Goal: Obtain resource: Download file/media

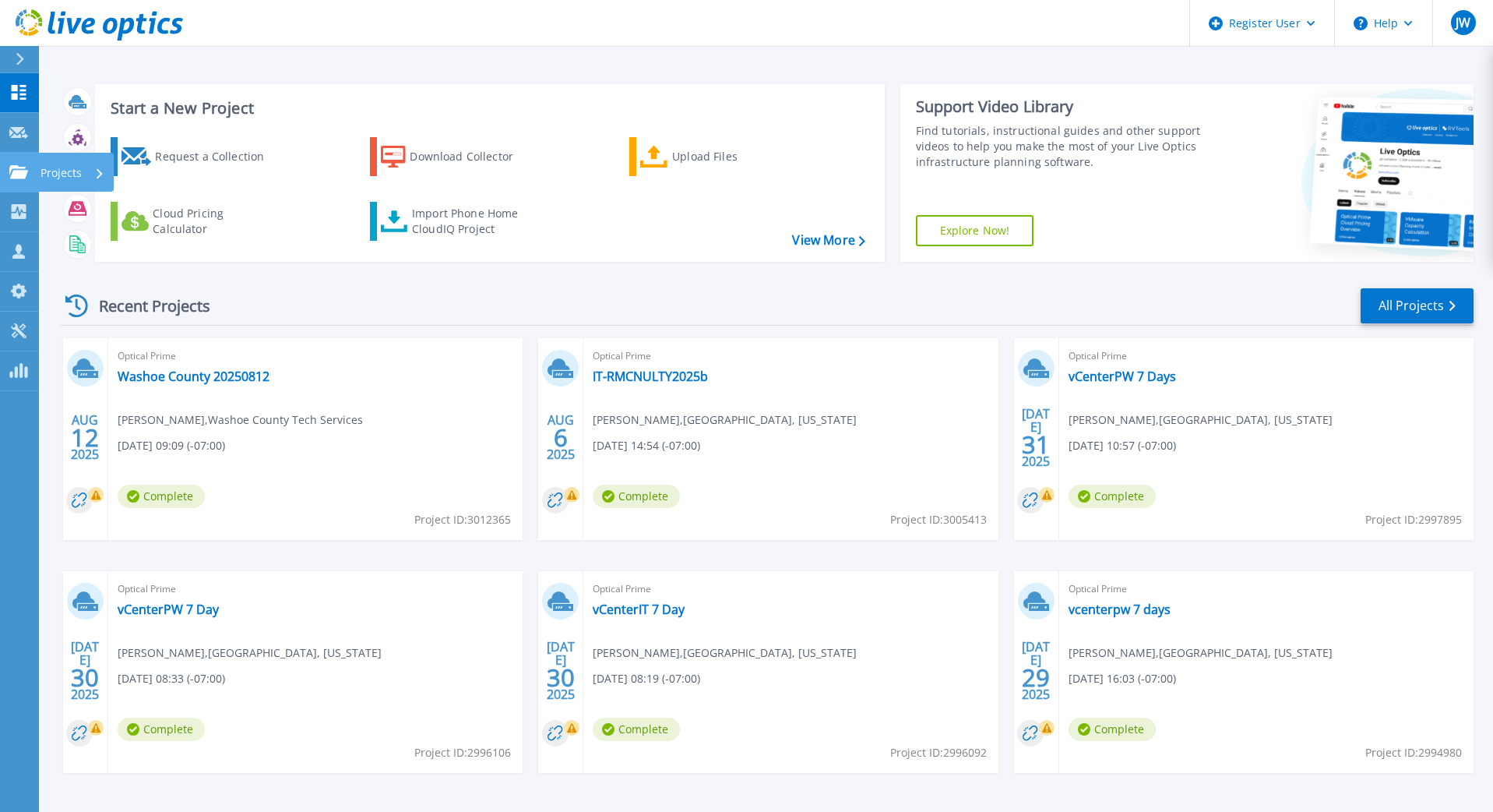
click at [21, 163] on link "Projects Projects" at bounding box center [19, 172] width 39 height 39
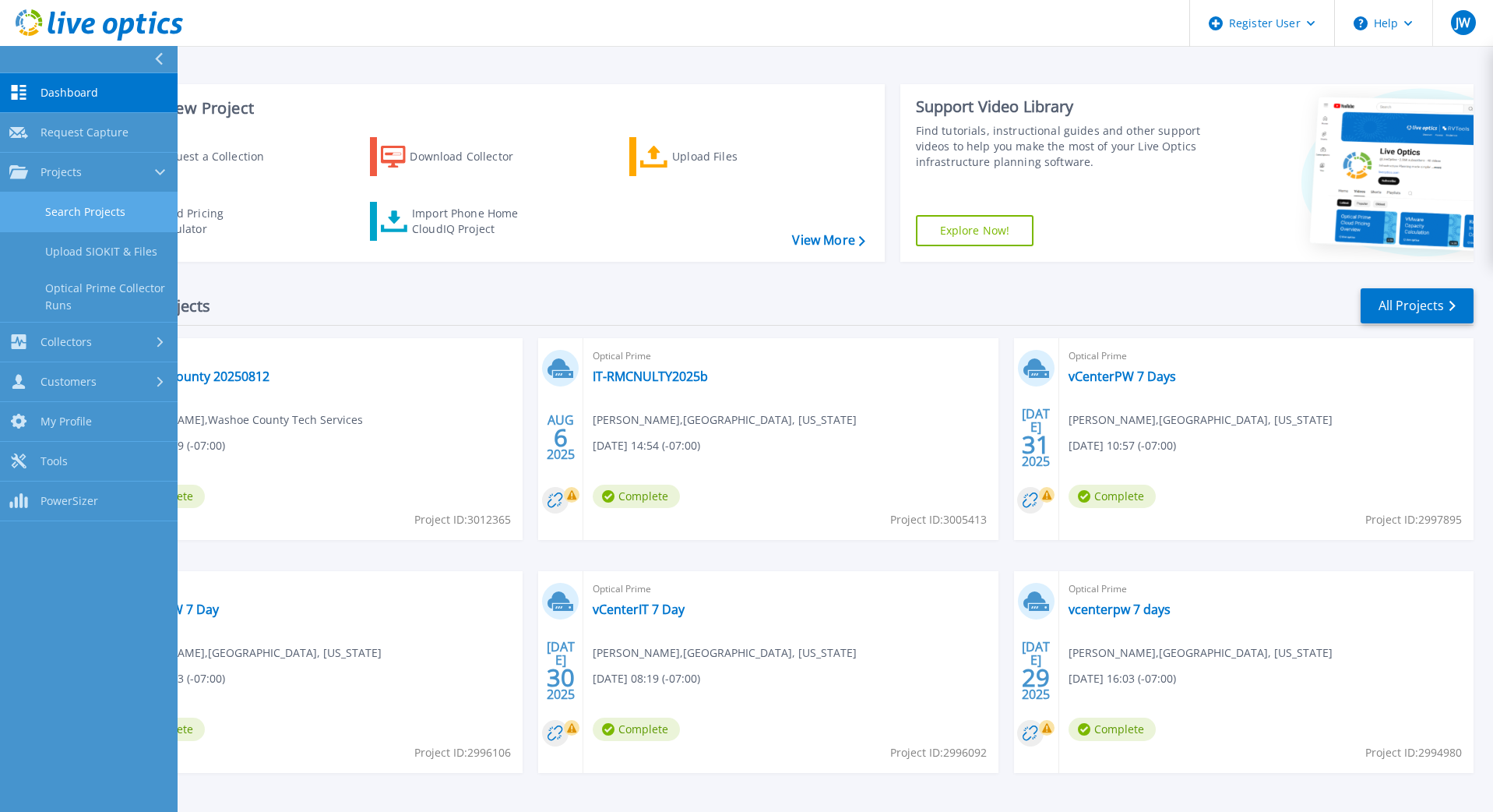
click at [87, 212] on link "Search Projects" at bounding box center [89, 212] width 178 height 39
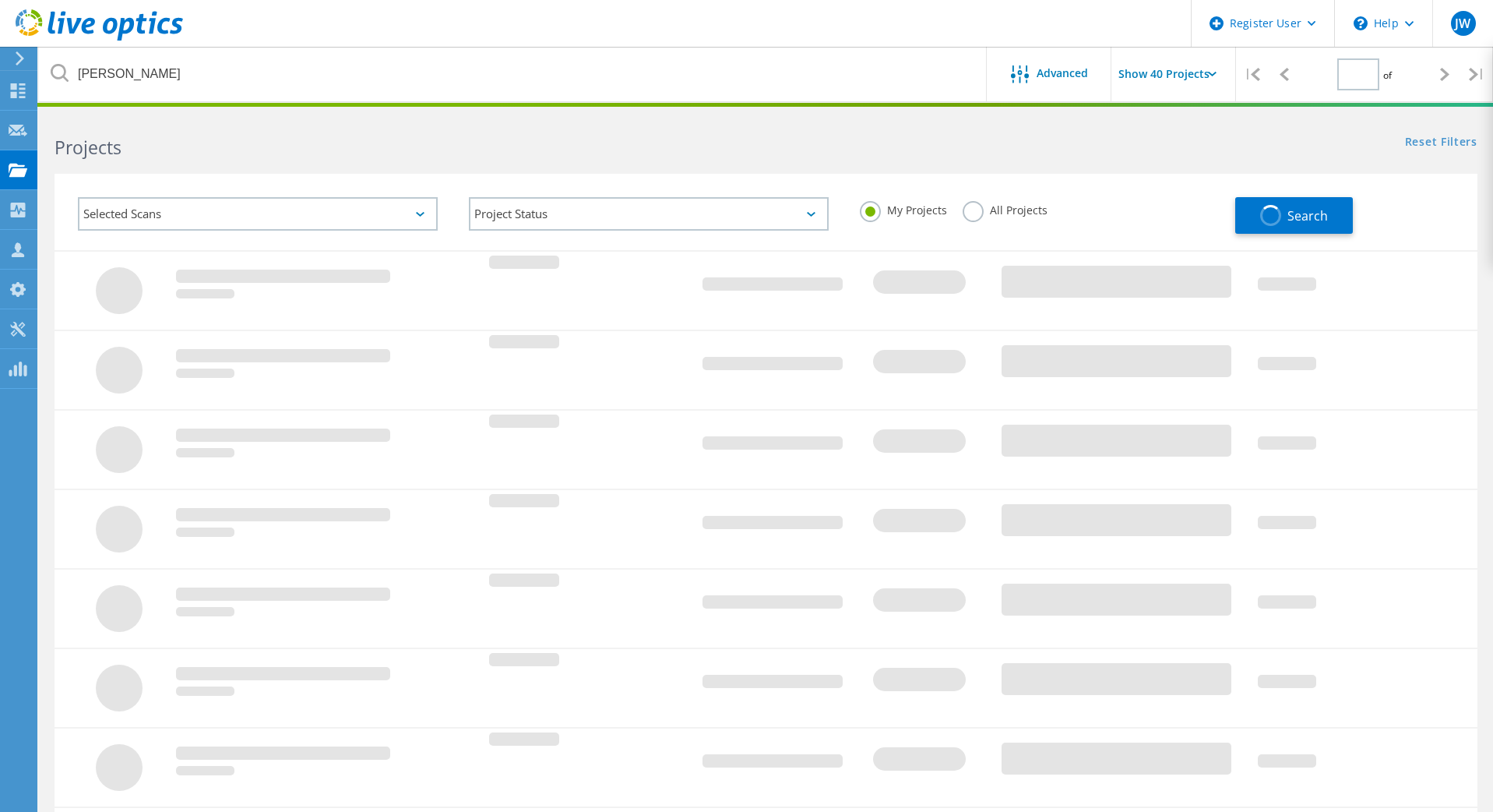
type input "1"
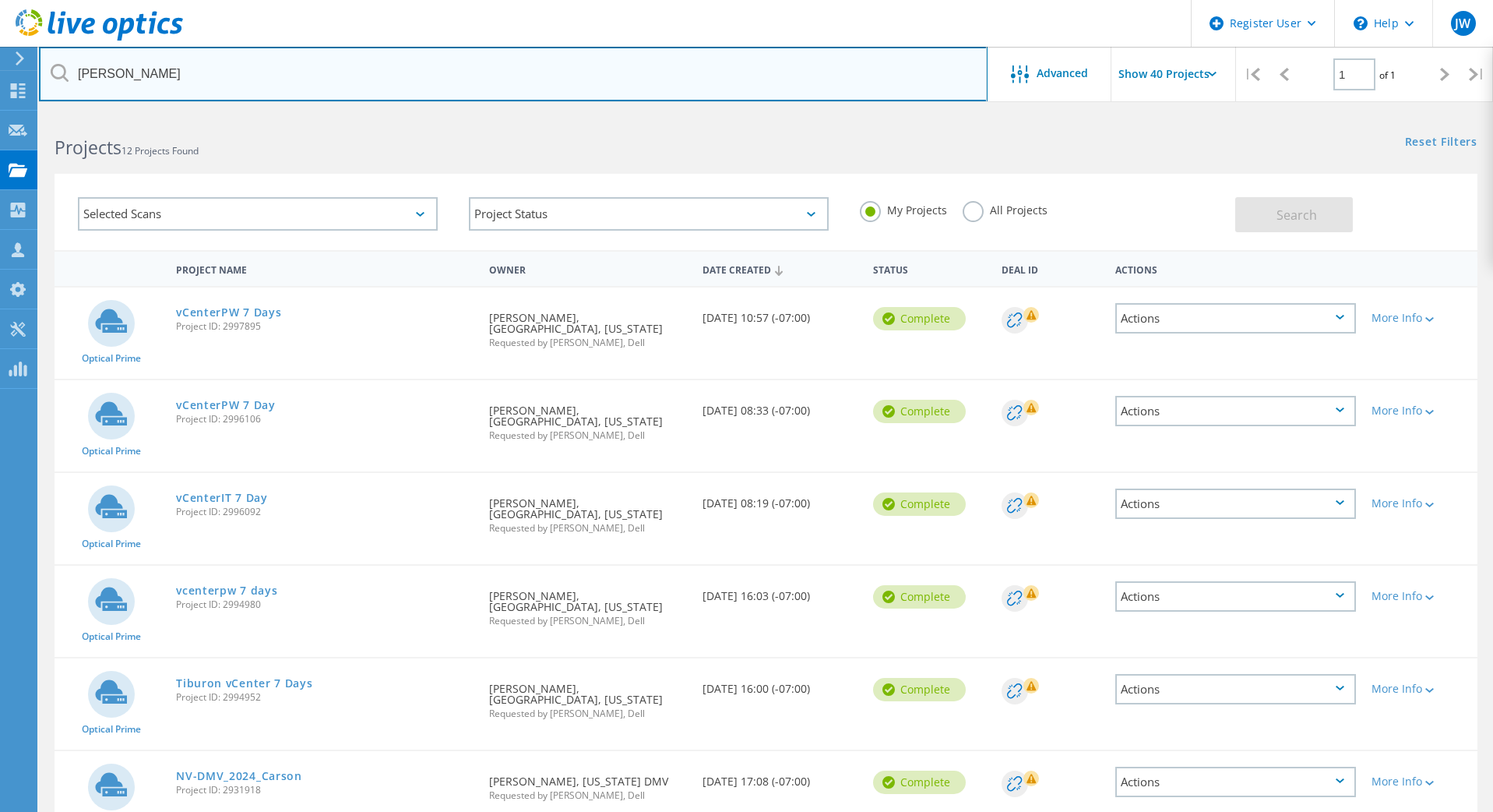
click at [251, 72] on input "[PERSON_NAME]" at bounding box center [512, 74] width 948 height 55
type input "c"
type input "dmv"
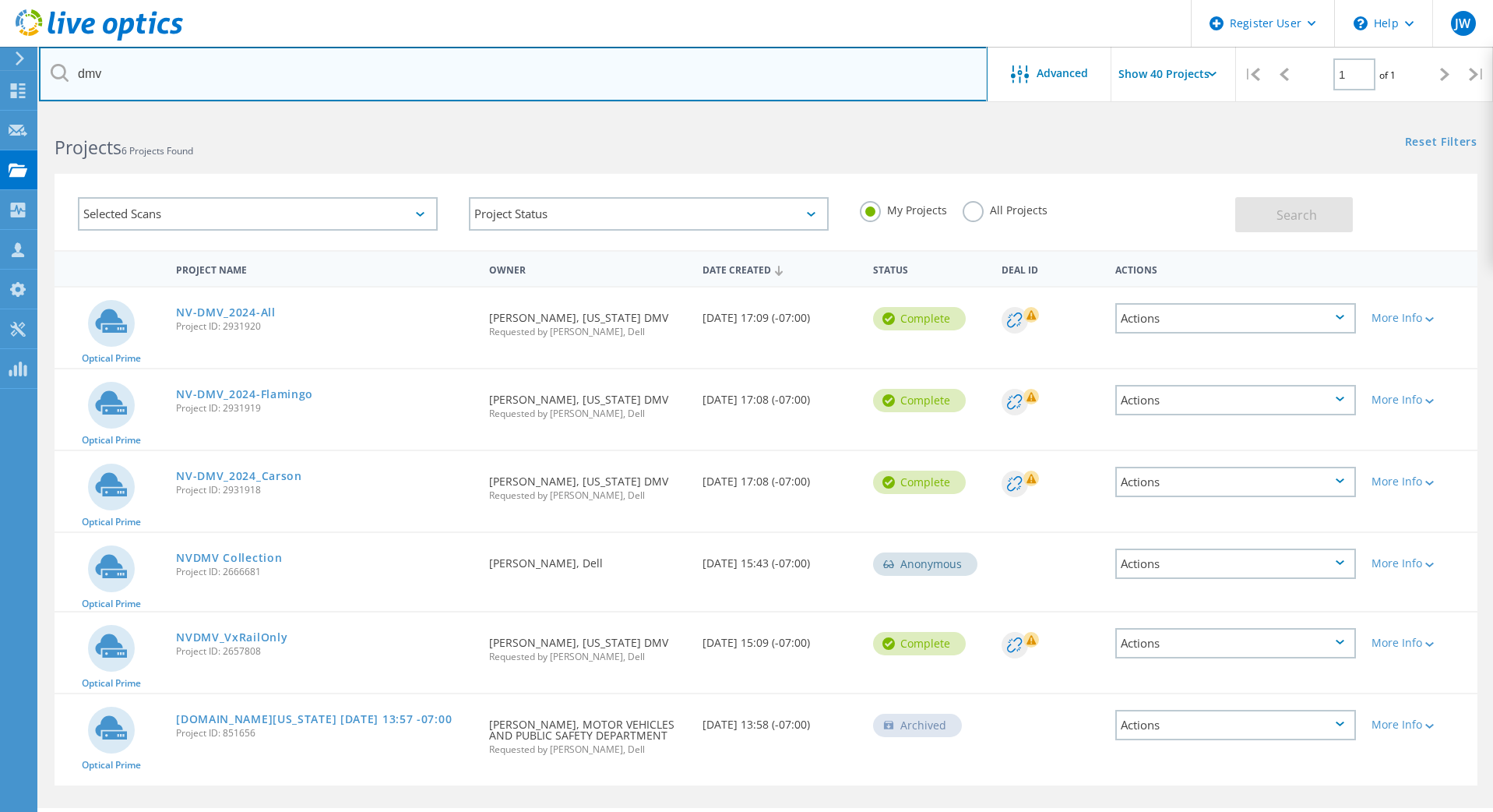
click at [232, 59] on input "dmv" at bounding box center [512, 74] width 948 height 55
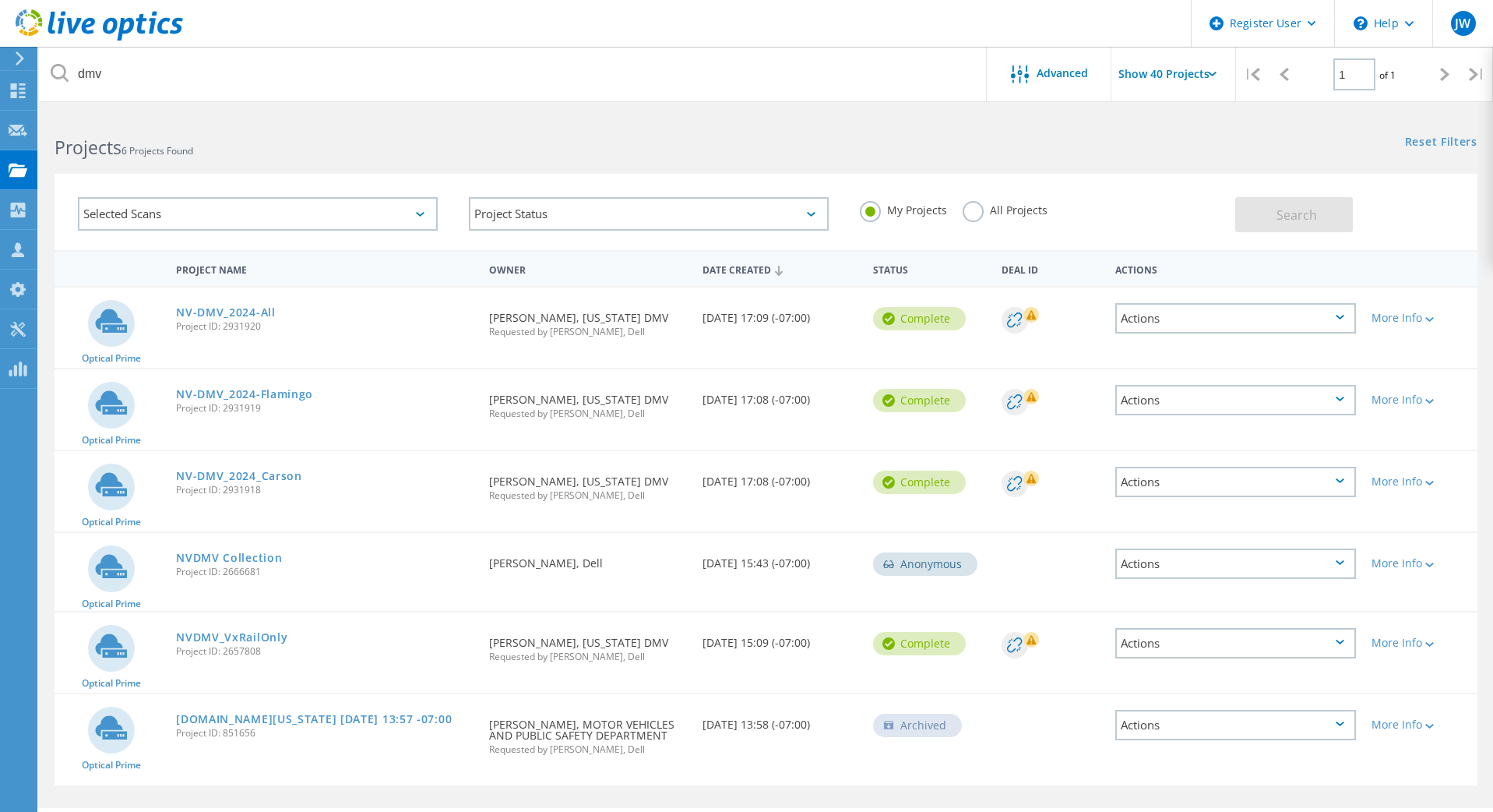
click at [54, 74] on icon at bounding box center [59, 73] width 18 height 18
click at [213, 310] on link "NV-DMV_2024-All" at bounding box center [225, 312] width 100 height 11
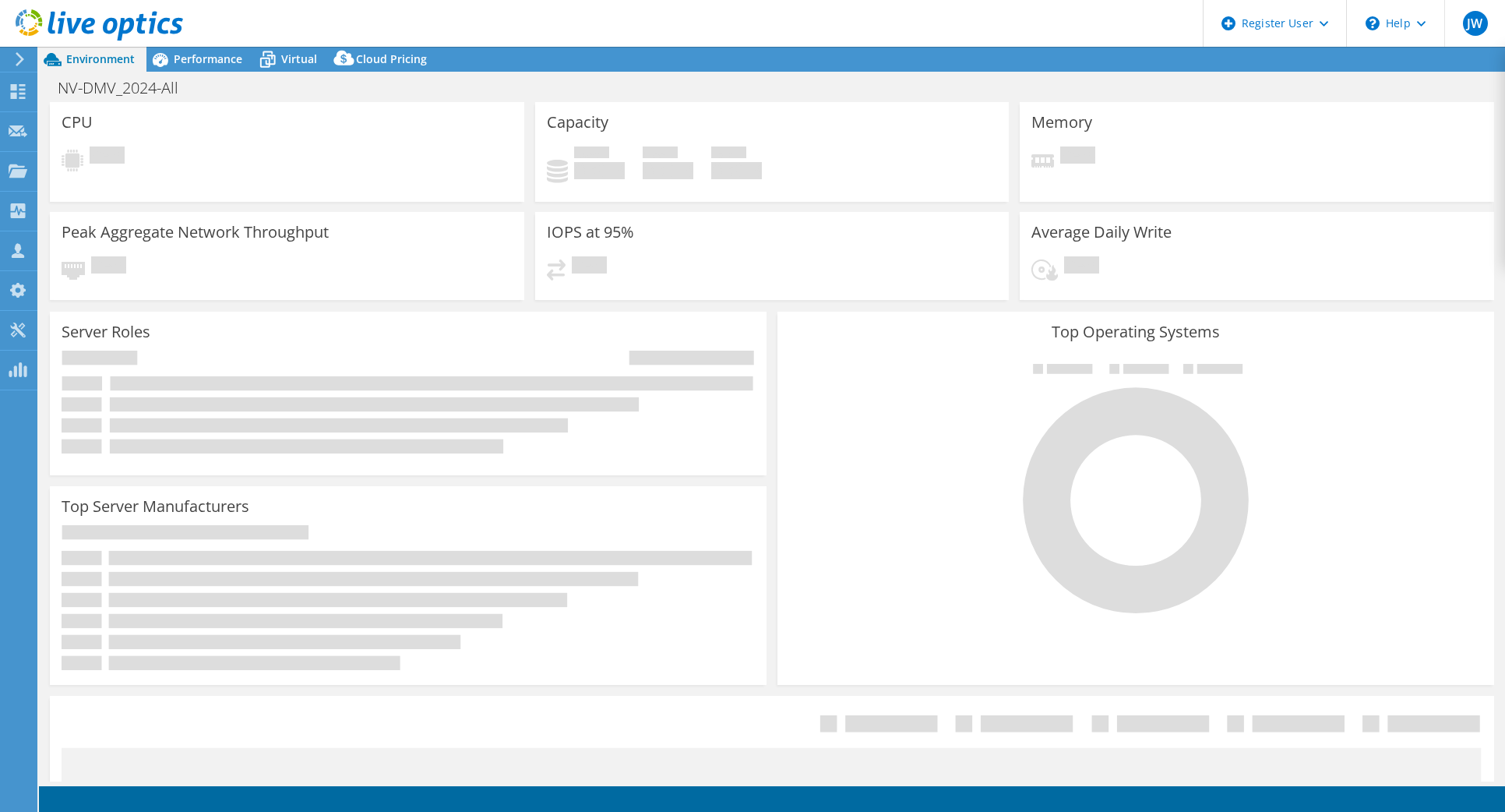
select select "USD"
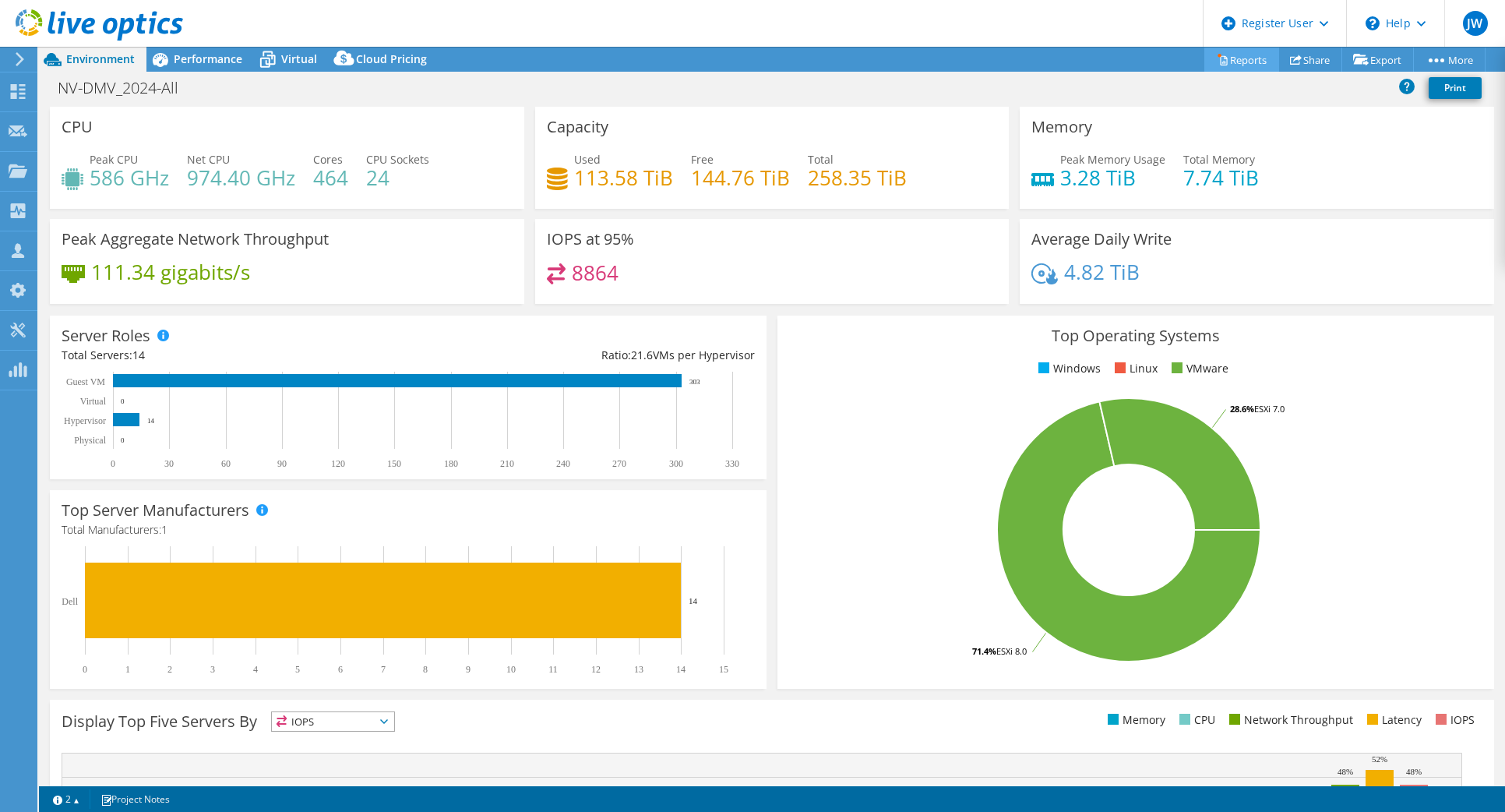
click at [1221, 58] on icon at bounding box center [1224, 61] width 7 height 9
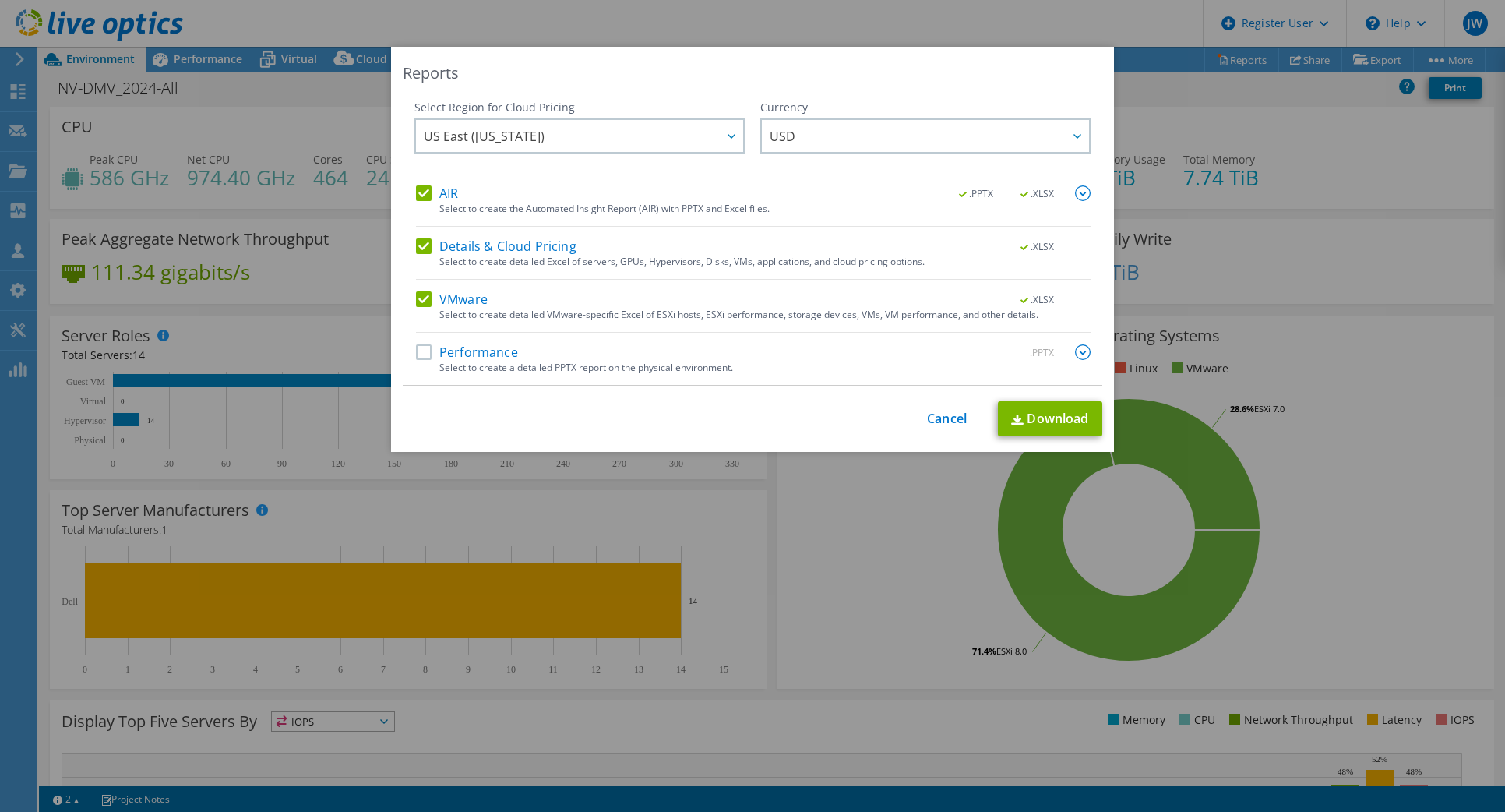
click at [424, 346] on label "Performance" at bounding box center [468, 352] width 102 height 15
click at [0, 0] on input "Performance" at bounding box center [0, 0] width 0 height 0
click at [1084, 349] on img at bounding box center [1082, 352] width 15 height 15
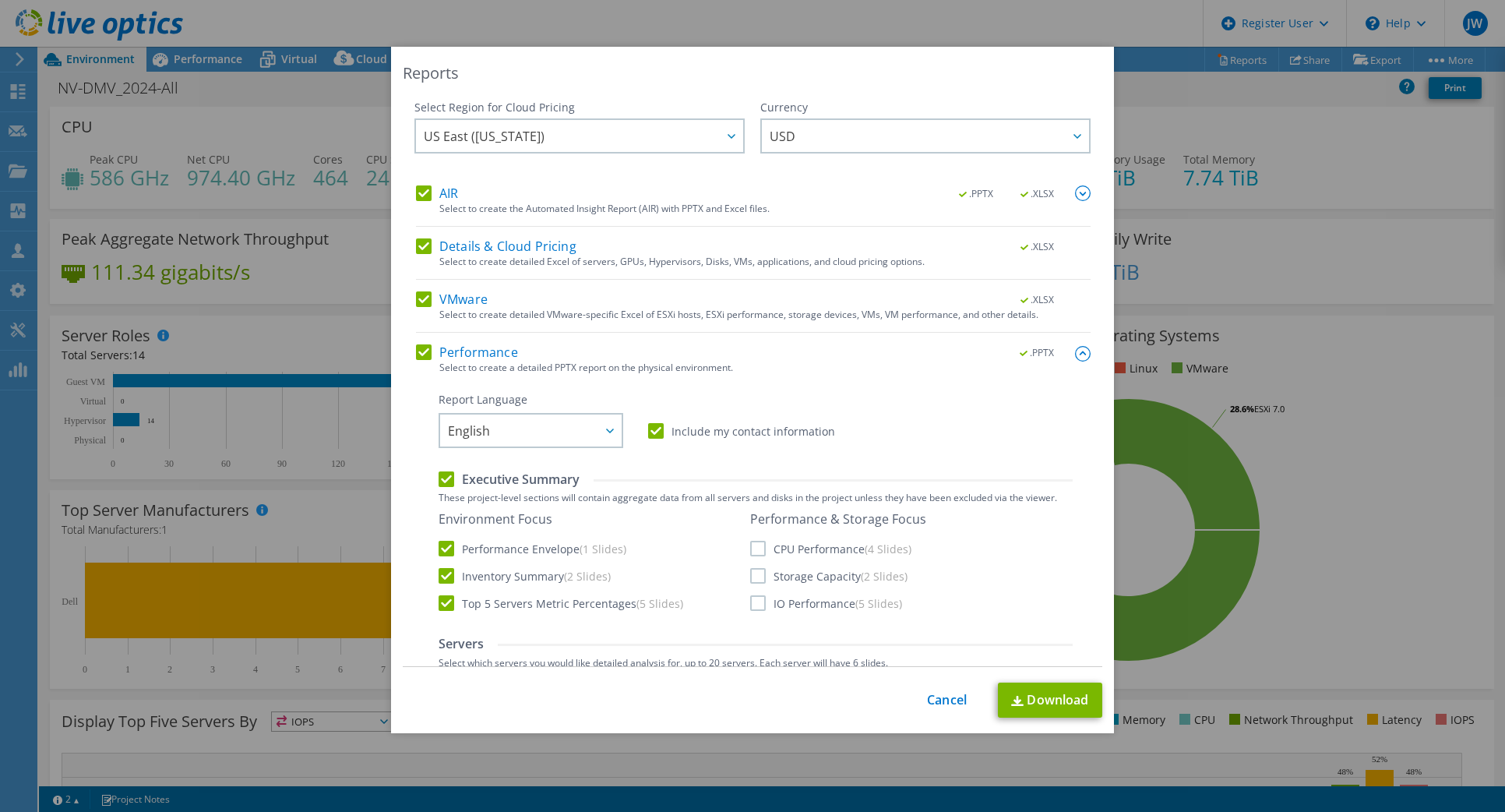
click at [766, 542] on label "CPU Performance (4 Slides)" at bounding box center [831, 548] width 162 height 15
click at [0, 0] on input "CPU Performance (4 Slides)" at bounding box center [0, 0] width 0 height 0
click at [757, 569] on label "Storage Capacity (2 Slides)" at bounding box center [828, 575] width 157 height 15
click at [0, 0] on input "Storage Capacity (2 Slides)" at bounding box center [0, 0] width 0 height 0
click at [750, 608] on label "IO Performance (5 Slides)" at bounding box center [826, 602] width 152 height 15
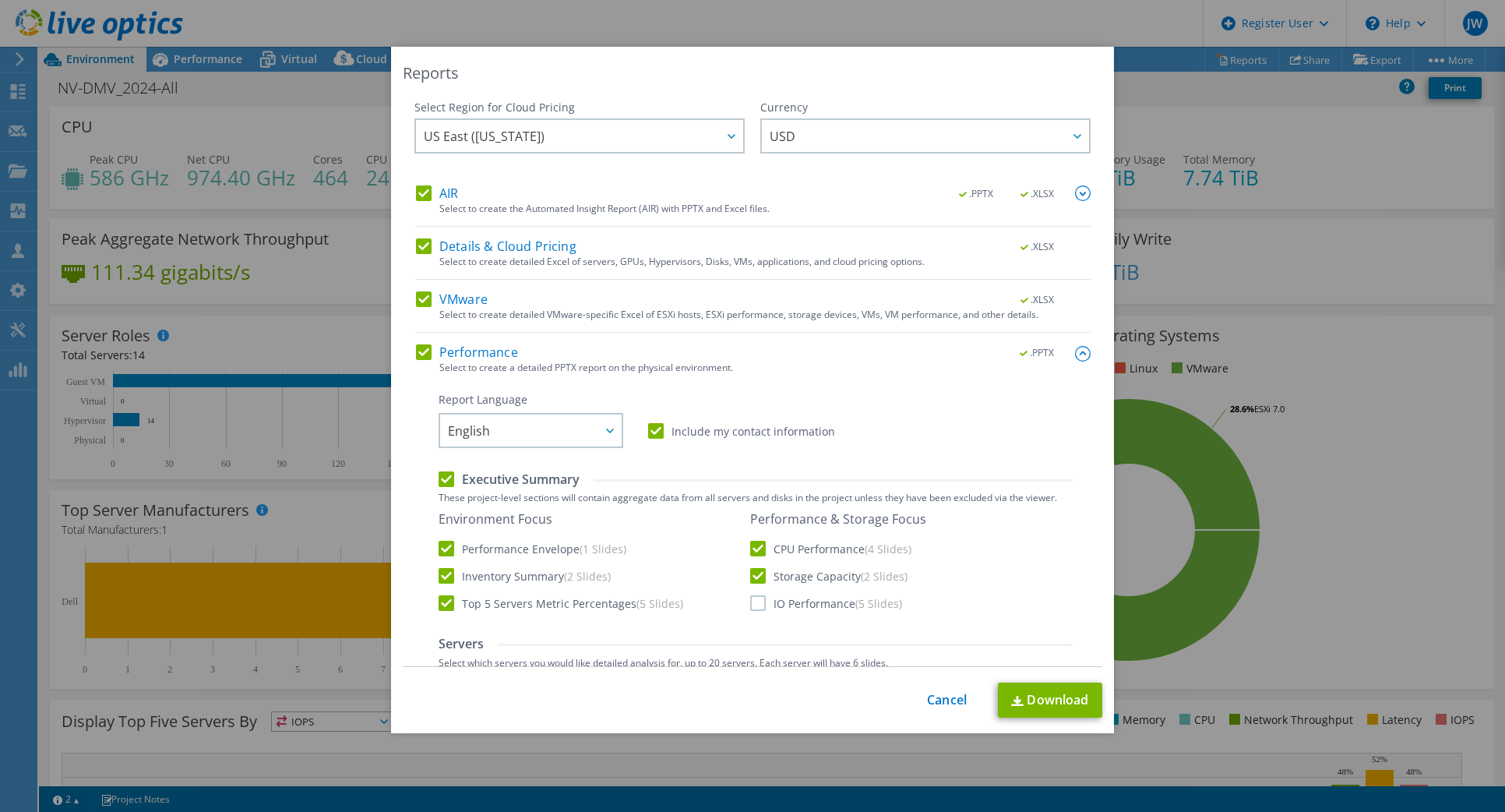
click at [0, 0] on input "IO Performance (5 Slides)" at bounding box center [0, 0] width 0 height 0
click at [1018, 693] on link "Download" at bounding box center [1050, 700] width 104 height 35
click at [936, 700] on link "Cancel" at bounding box center [947, 700] width 39 height 14
